Goal: Task Accomplishment & Management: Use online tool/utility

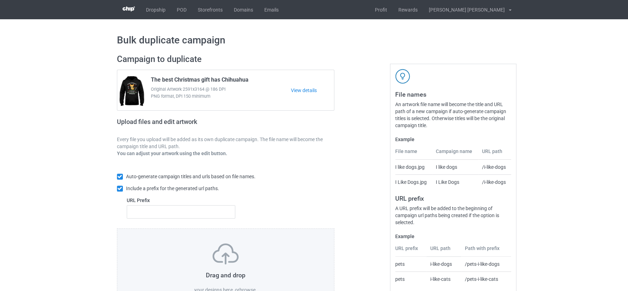
click at [249, 287] on label "browse" at bounding box center [247, 290] width 16 height 6
click at [0, 0] on input "browse" at bounding box center [0, 0] width 0 height 0
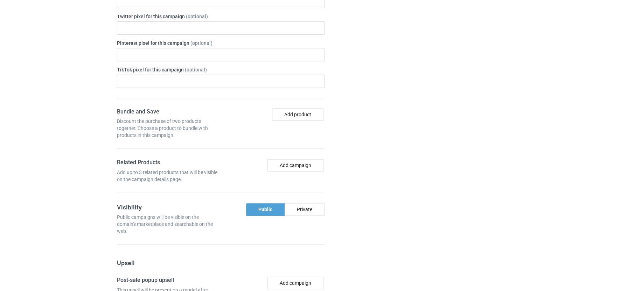
scroll to position [603, 0]
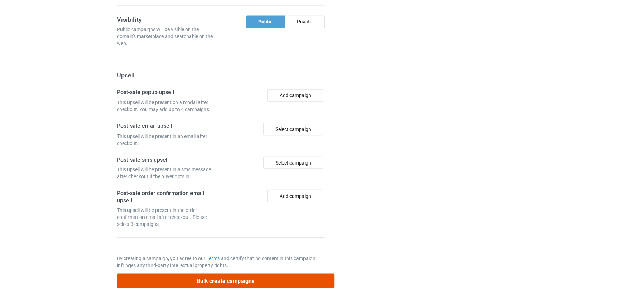
click at [214, 274] on button "Bulk create campaigns" at bounding box center [226, 281] width 218 height 14
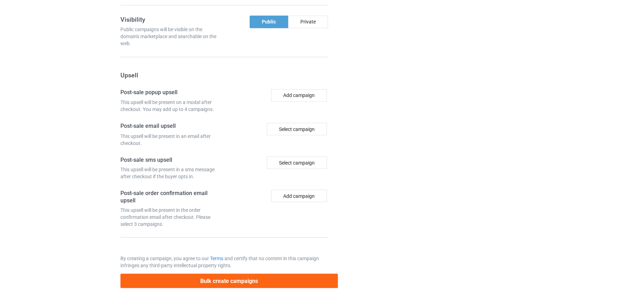
scroll to position [0, 0]
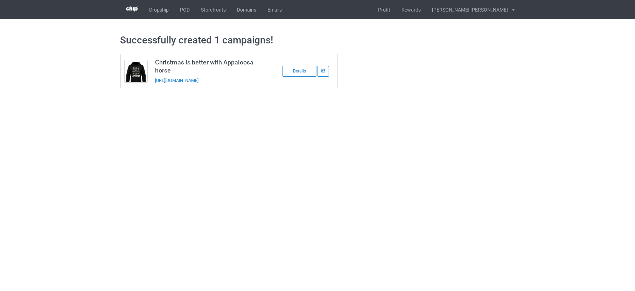
click at [190, 82] on link "https://www.teechip.com/christmas-is-better-with-appaloosa-horse" at bounding box center [176, 80] width 43 height 5
click at [184, 10] on link "POD" at bounding box center [185, 9] width 21 height 19
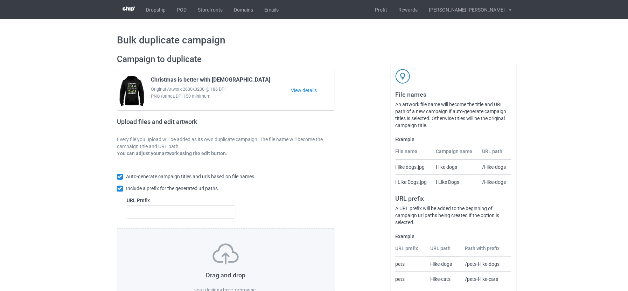
click at [249, 288] on label "browse" at bounding box center [247, 290] width 16 height 6
click at [0, 0] on input "browse" at bounding box center [0, 0] width 0 height 0
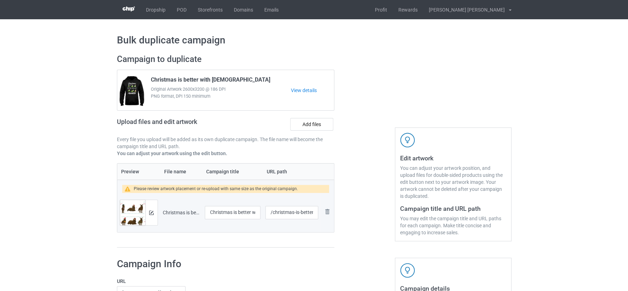
click at [176, 228] on td "Christmas is better with Clydesdale.png" at bounding box center [181, 212] width 42 height 39
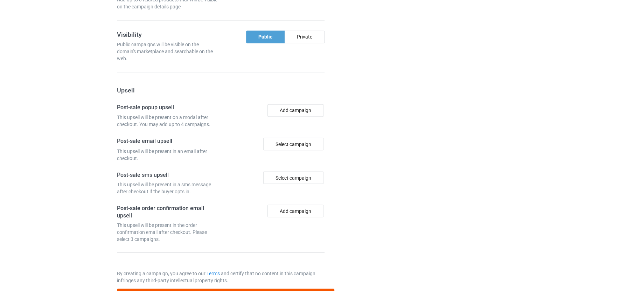
scroll to position [603, 0]
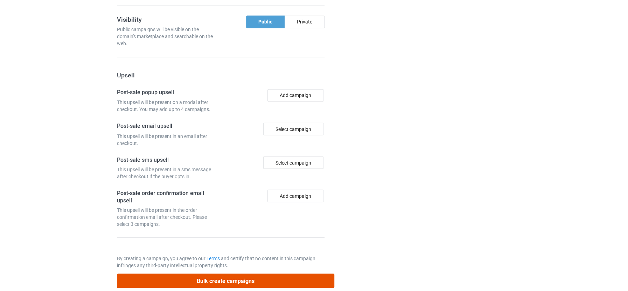
click at [258, 274] on button "Bulk create campaigns" at bounding box center [226, 281] width 218 height 14
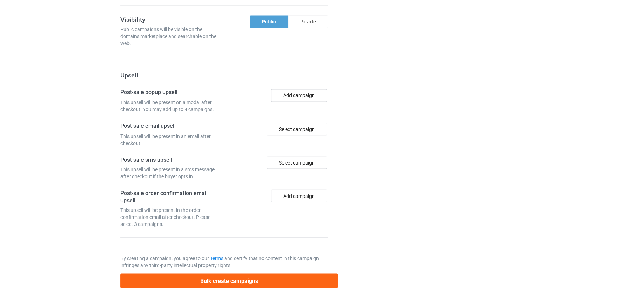
scroll to position [0, 0]
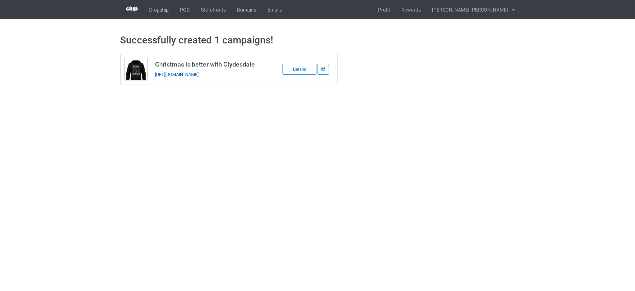
click at [199, 74] on link "[URL][DOMAIN_NAME]" at bounding box center [176, 74] width 43 height 5
click at [185, 11] on link "POD" at bounding box center [185, 9] width 21 height 19
